Goal: Entertainment & Leisure: Browse casually

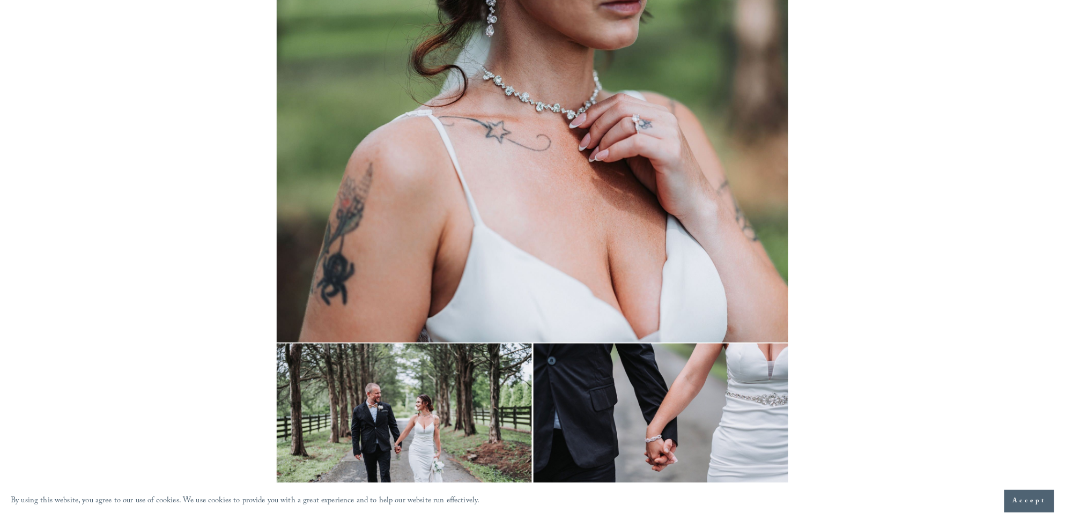
scroll to position [10188, 0]
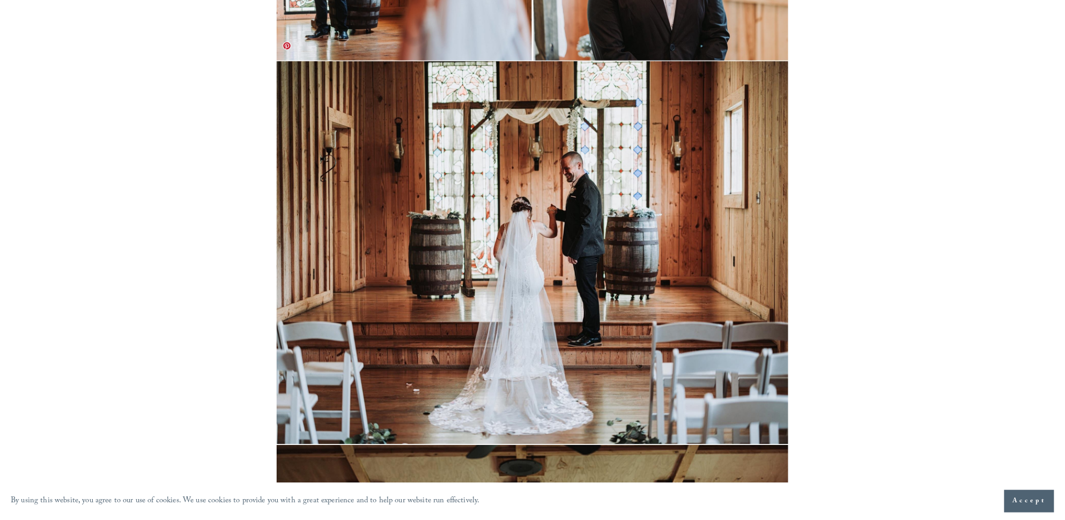
scroll to position [5936, 0]
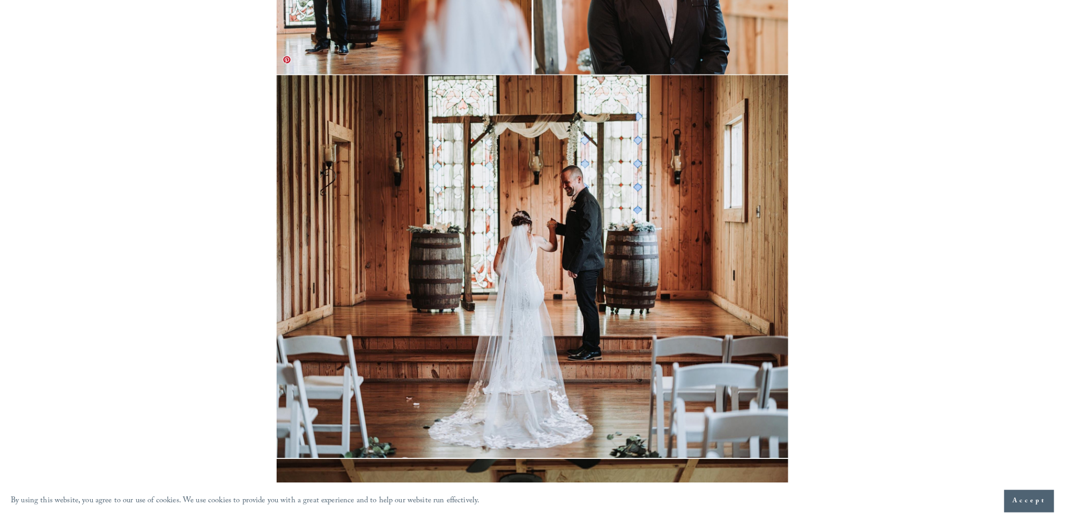
click at [499, 328] on img at bounding box center [532, 267] width 511 height 384
click at [517, 283] on img at bounding box center [532, 267] width 511 height 384
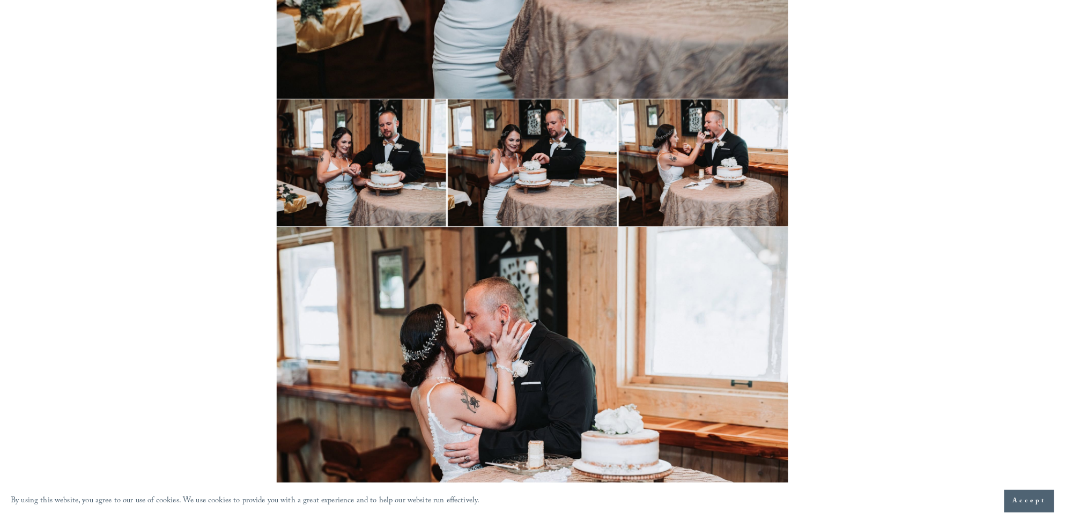
scroll to position [12119, 0]
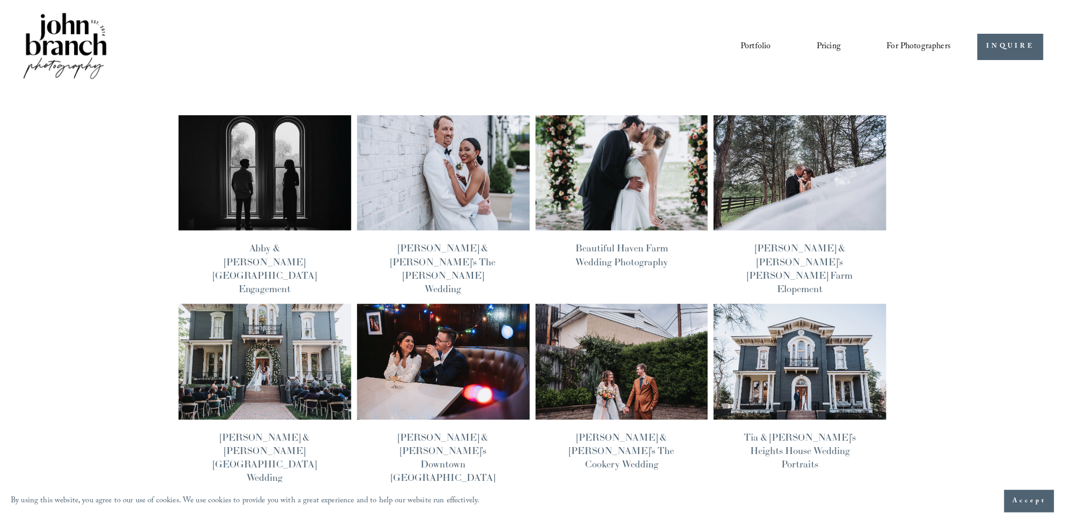
click at [448, 194] on img at bounding box center [443, 173] width 174 height 117
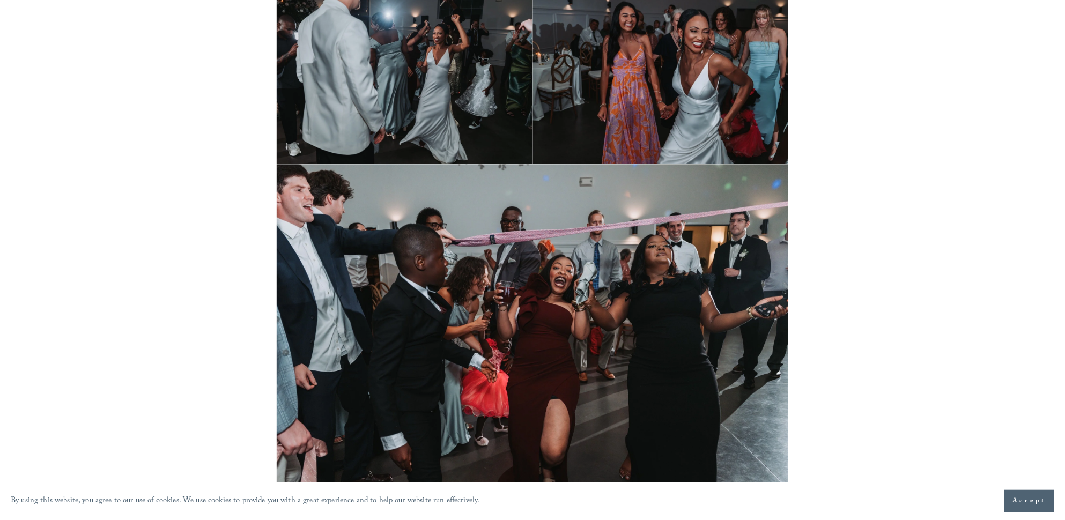
scroll to position [26520, 0]
